Goal: Task Accomplishment & Management: Use online tool/utility

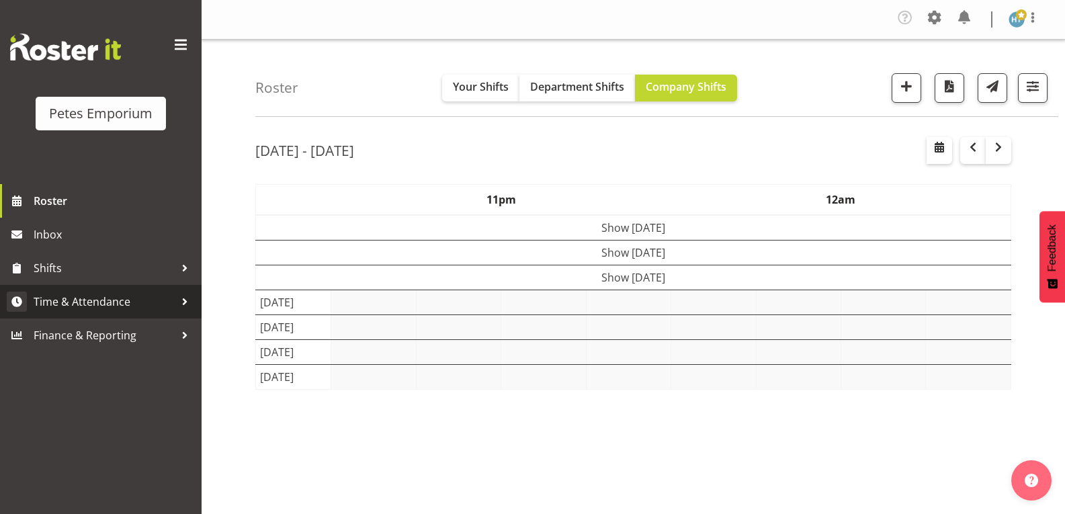
click at [103, 310] on span "Time & Attendance" at bounding box center [104, 302] width 141 height 20
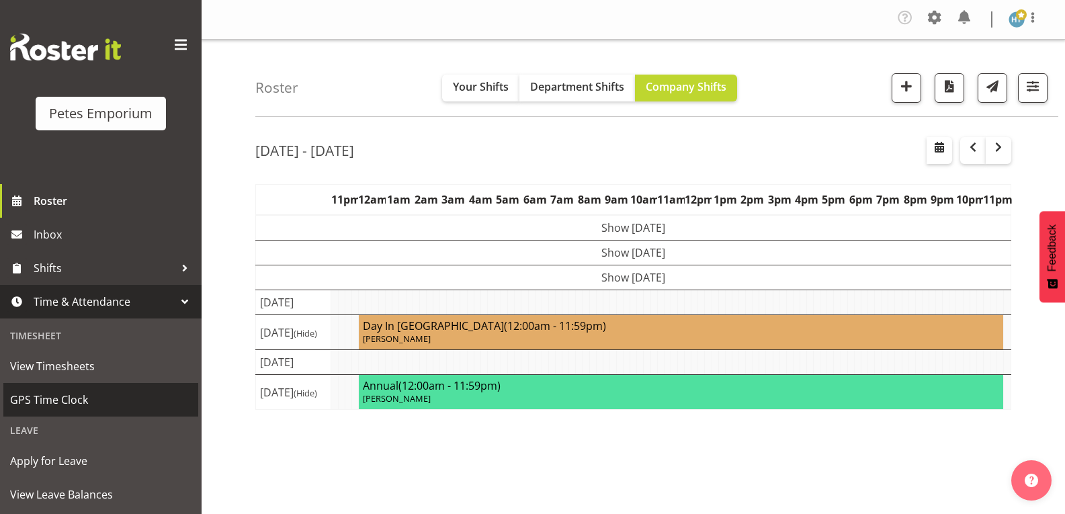
click at [64, 401] on span "GPS Time Clock" at bounding box center [100, 400] width 181 height 20
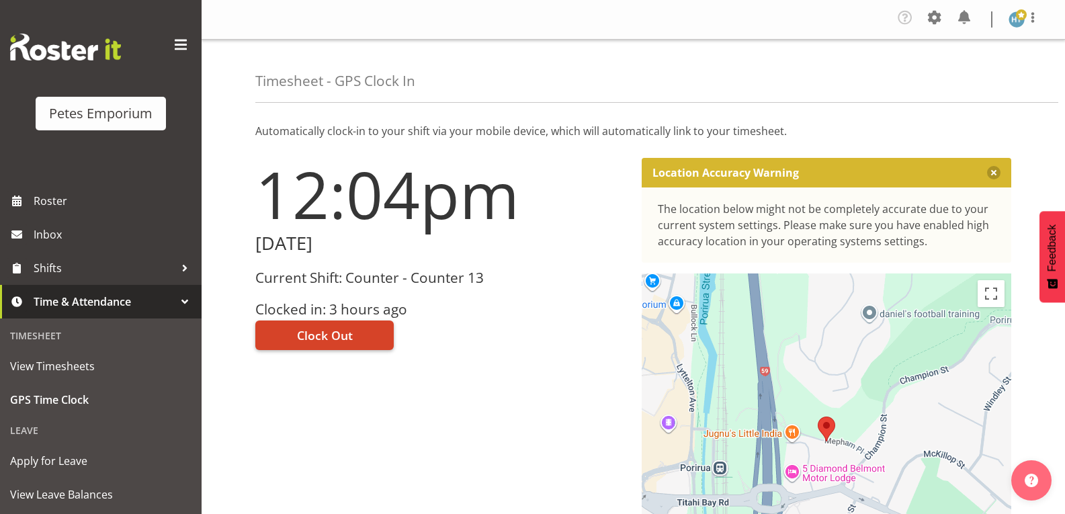
click at [346, 335] on span "Clock Out" at bounding box center [325, 334] width 56 height 17
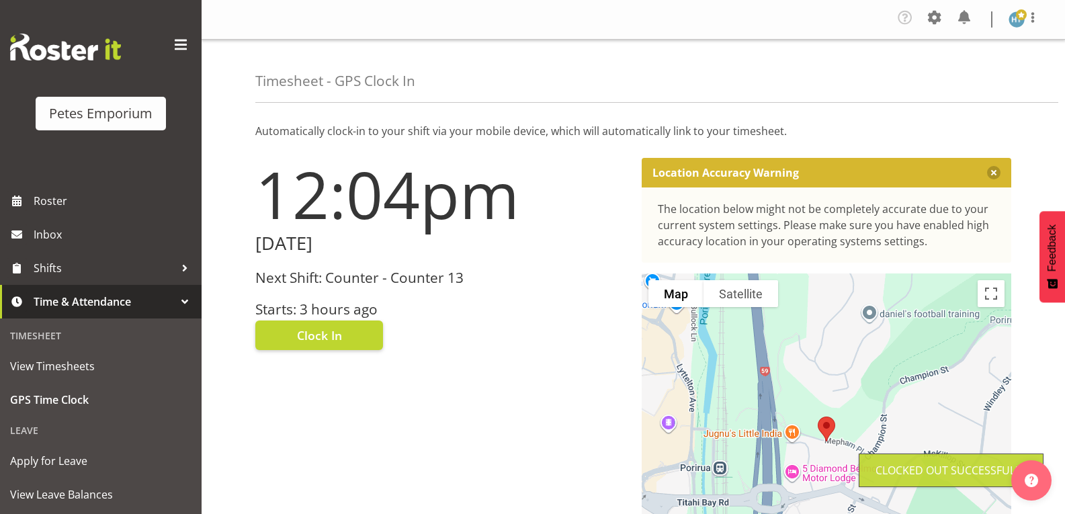
click at [1017, 21] on img at bounding box center [1016, 19] width 16 height 16
click at [955, 79] on link "Log Out" at bounding box center [976, 74] width 129 height 24
